Goal: Navigation & Orientation: Find specific page/section

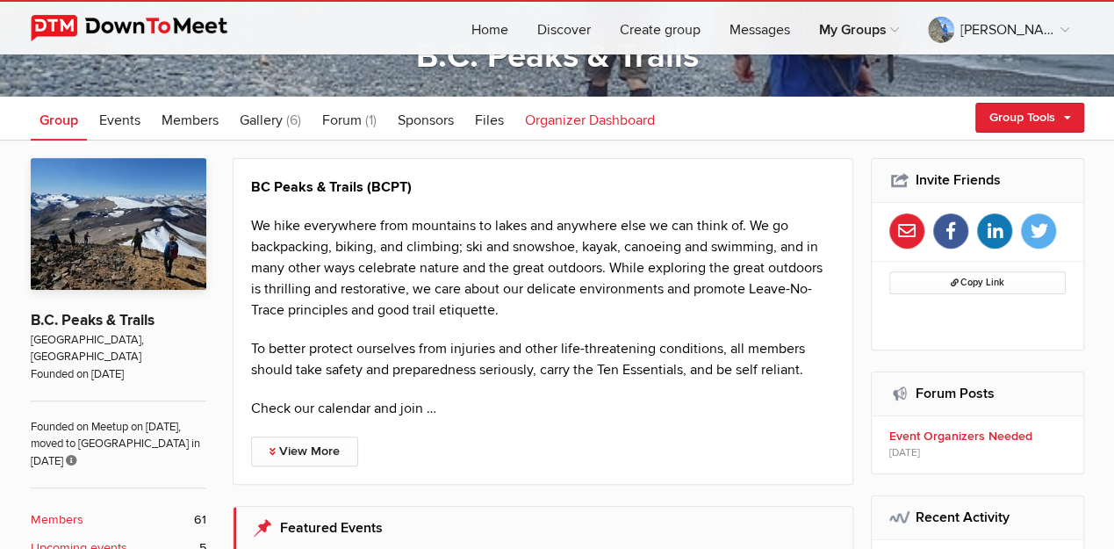
scroll to position [234, 0]
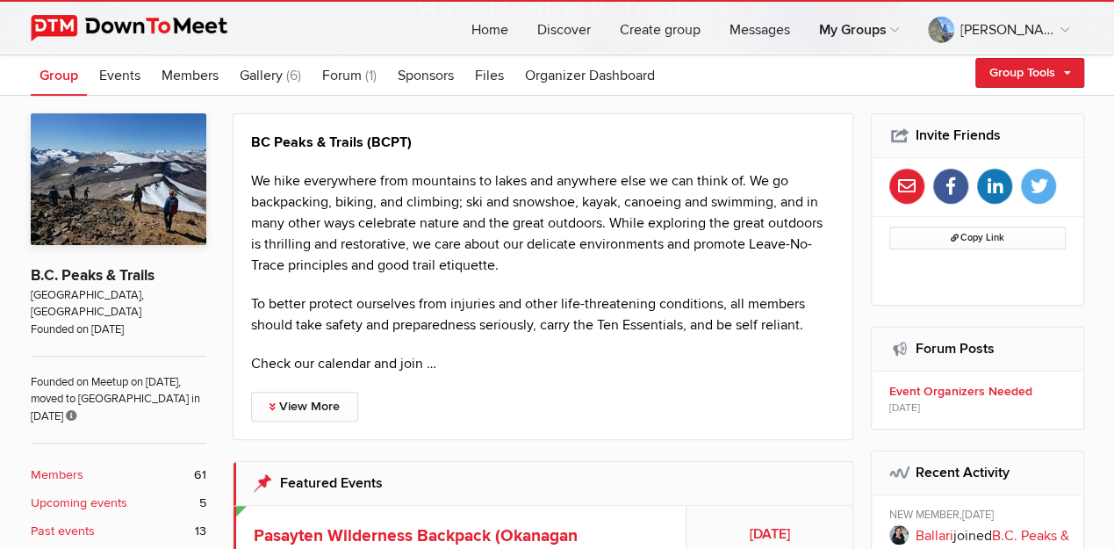
scroll to position [281, 0]
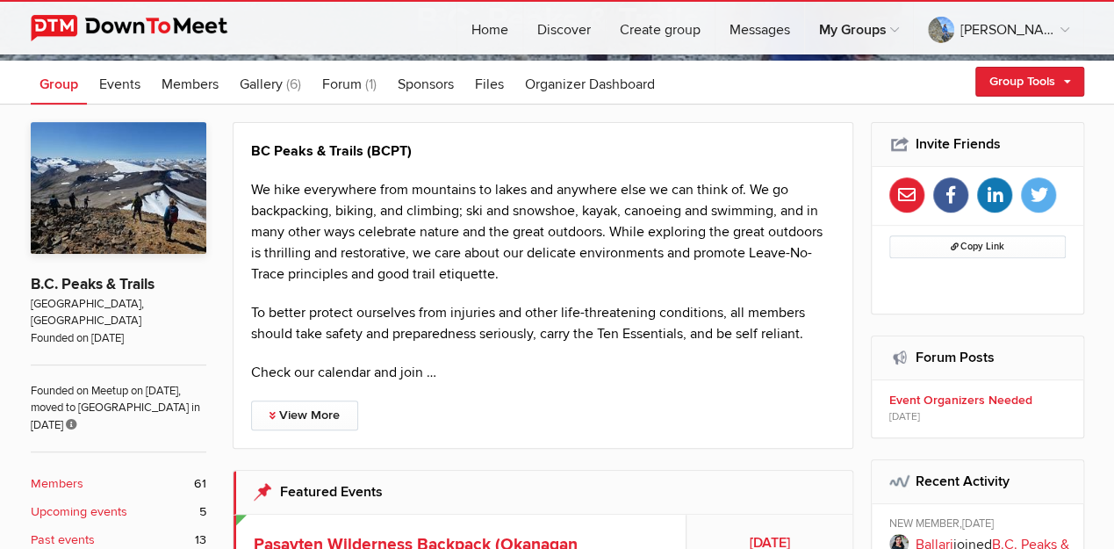
scroll to position [292, 0]
